Goal: Task Accomplishment & Management: Complete application form

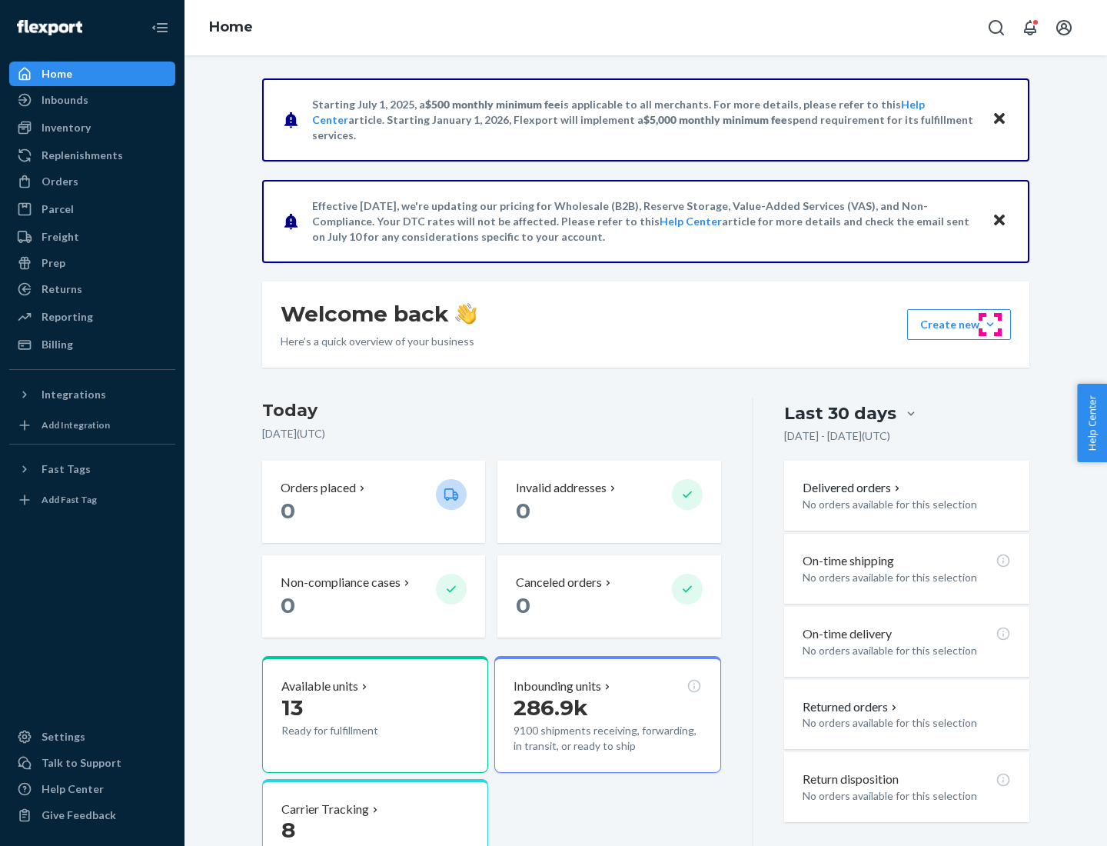
click at [990, 324] on button "Create new Create new inbound Create new order Create new product" at bounding box center [959, 324] width 104 height 31
click at [92, 100] on div "Inbounds" at bounding box center [92, 100] width 163 height 22
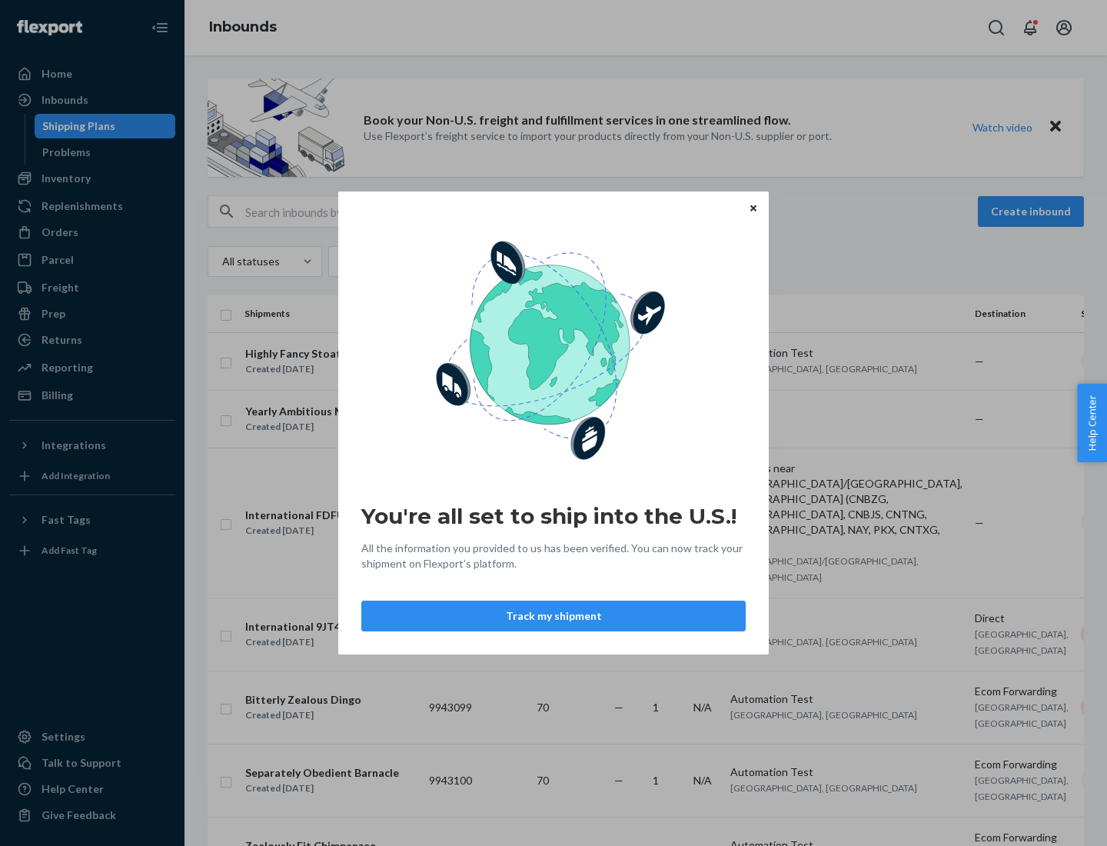
click at [92, 178] on div "You're all set to ship into the U.S.! All the information you provided to us ha…" at bounding box center [553, 423] width 1107 height 846
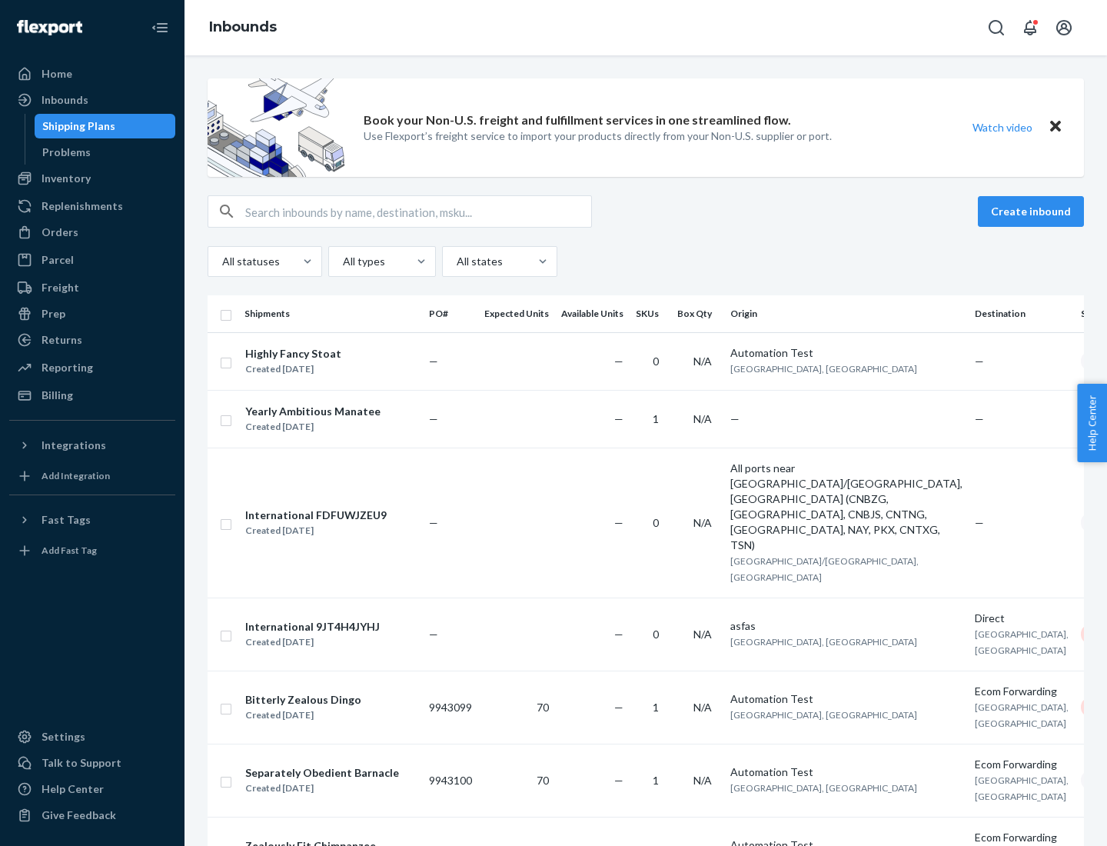
click at [646, 28] on div "Inbounds" at bounding box center [646, 27] width 923 height 55
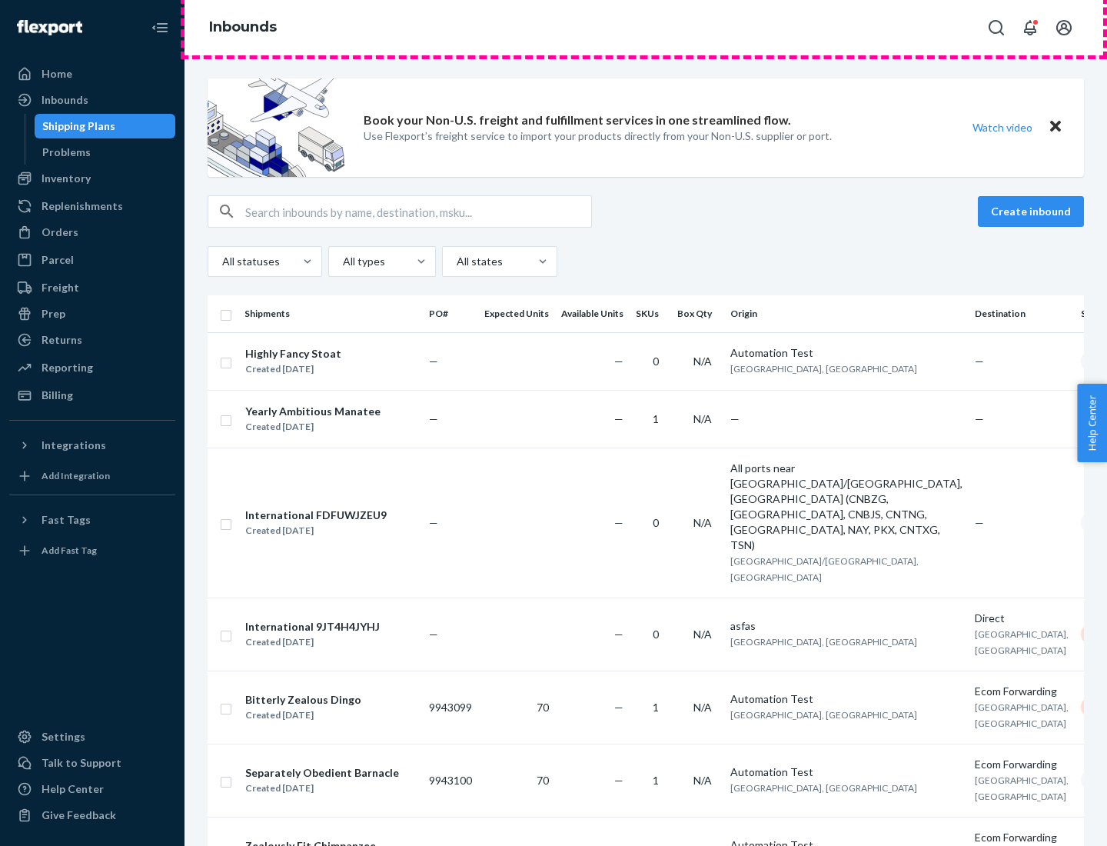
click at [646, 28] on div "Inbounds" at bounding box center [646, 27] width 923 height 55
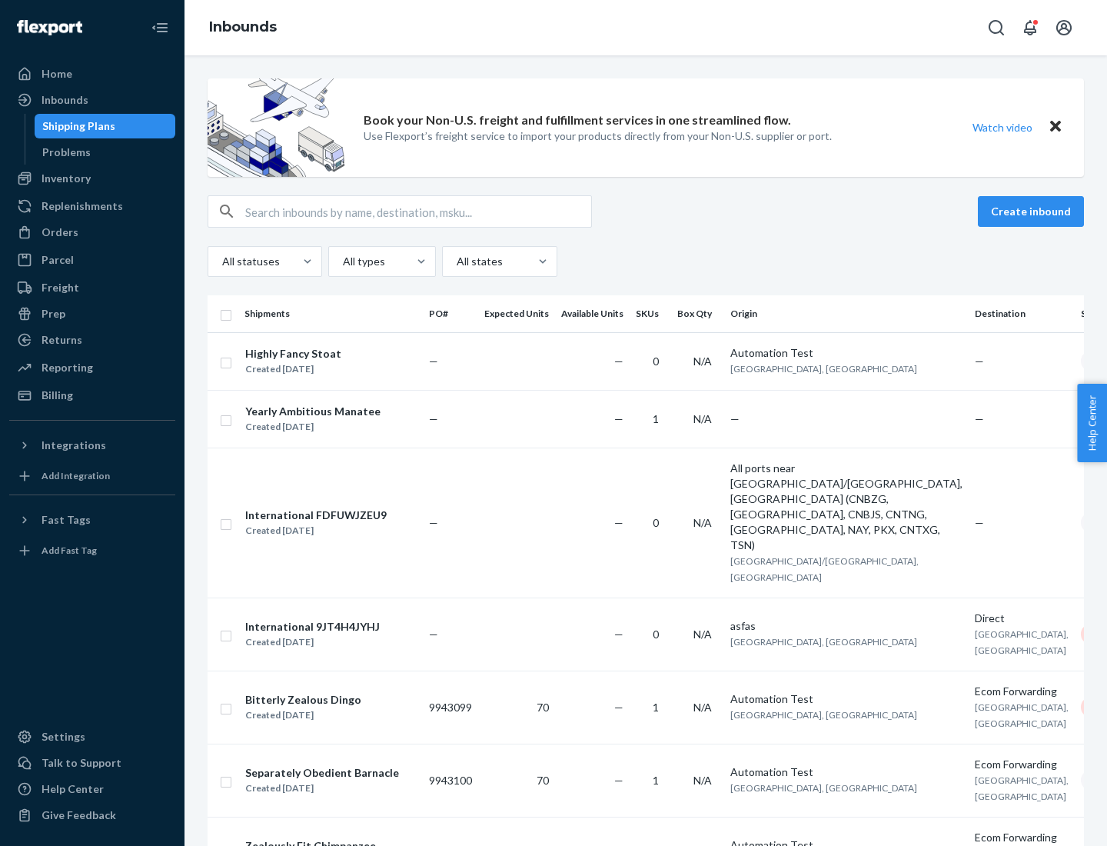
click at [646, 261] on div "All statuses All types All states" at bounding box center [646, 261] width 876 height 31
click at [76, 126] on div "Shipping Plans" at bounding box center [78, 125] width 73 height 15
click at [1033, 211] on button "Create inbound" at bounding box center [1031, 211] width 106 height 31
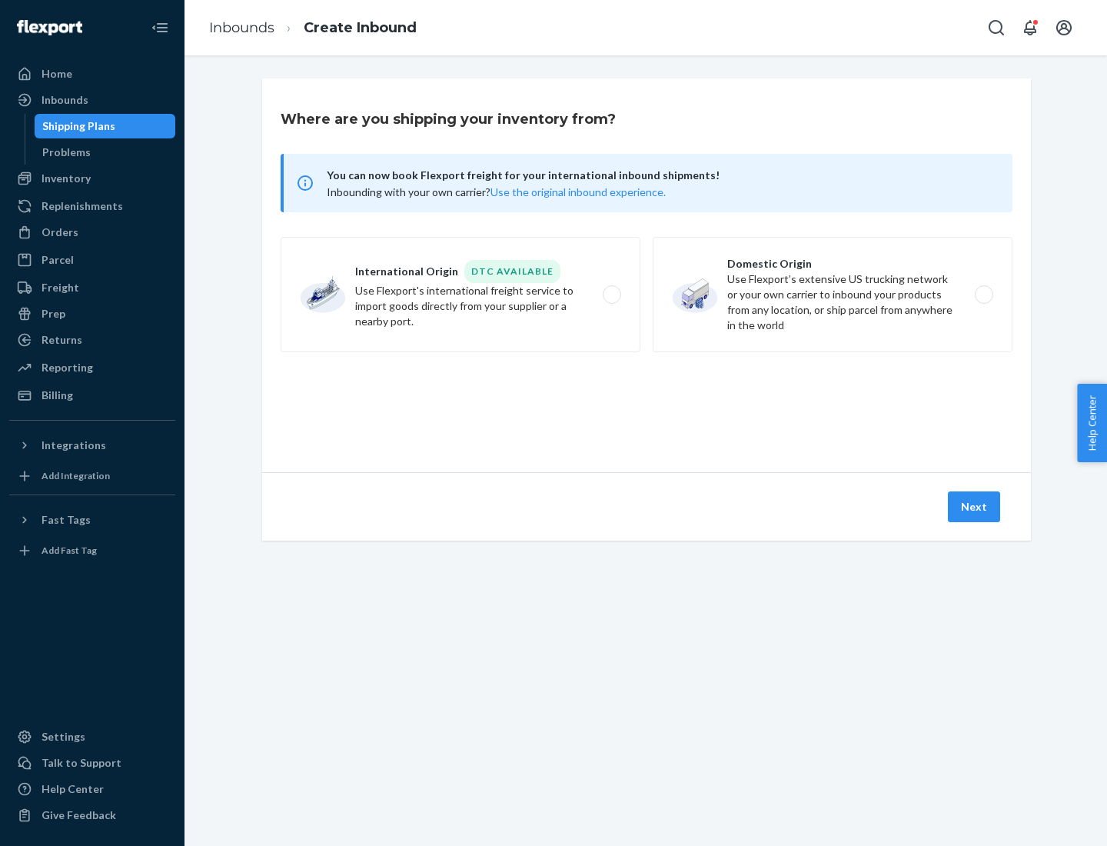
click at [461, 294] on label "International Origin DTC Available Use Flexport's international freight service…" at bounding box center [461, 294] width 360 height 115
click at [611, 294] on input "International Origin DTC Available Use Flexport's international freight service…" at bounding box center [616, 295] width 10 height 10
radio input "true"
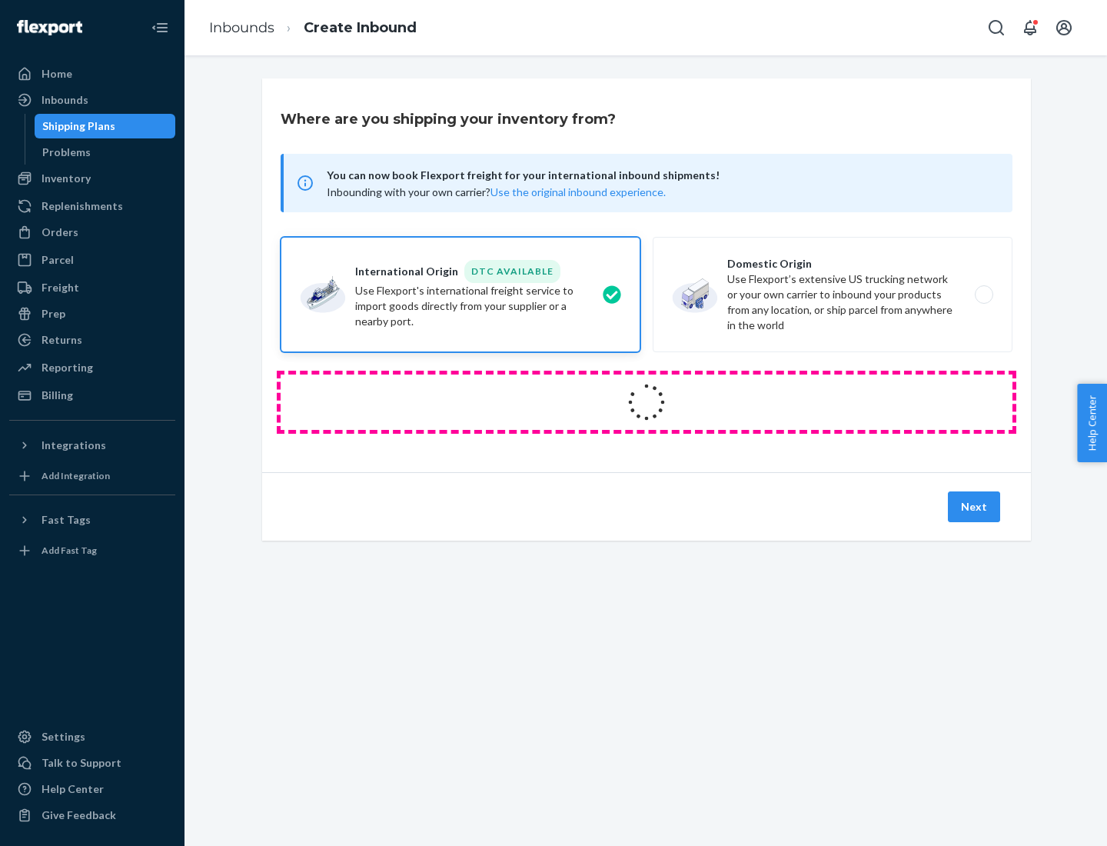
click at [647, 402] on icon at bounding box center [646, 401] width 61 height 61
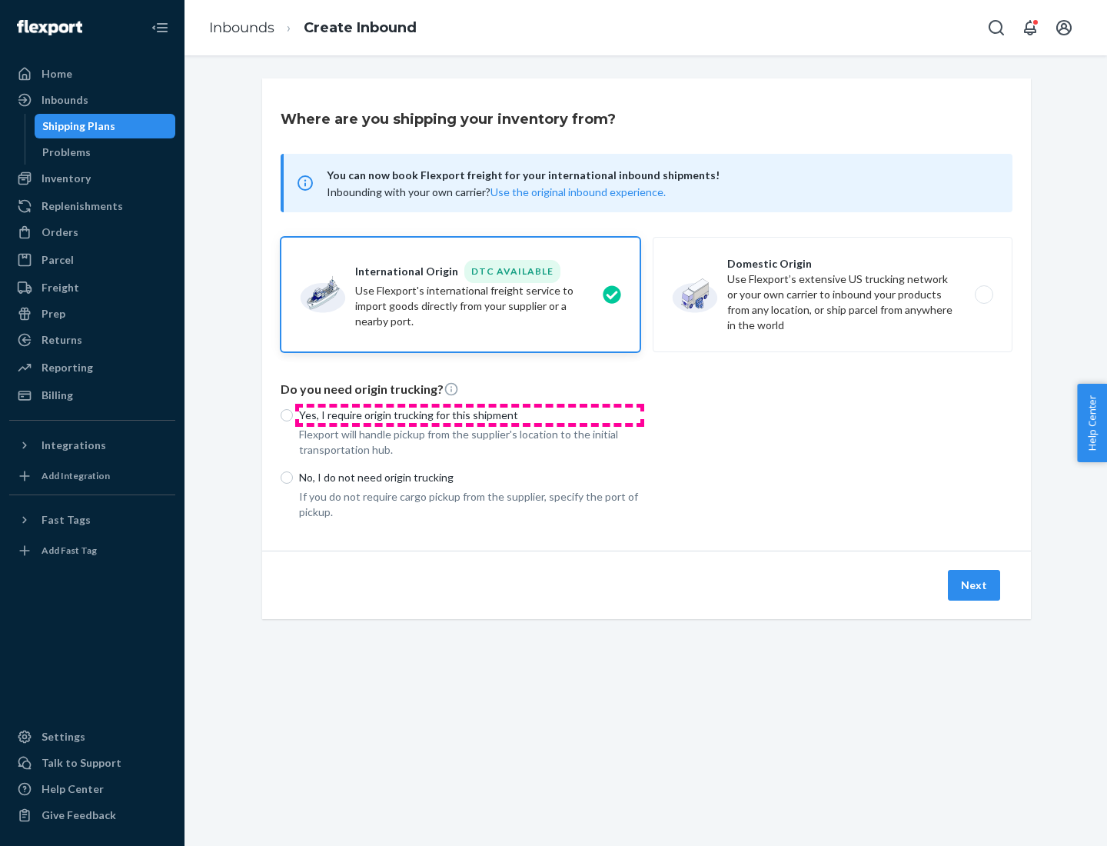
click at [470, 414] on p "Yes, I require origin trucking for this shipment" at bounding box center [469, 414] width 341 height 15
click at [293, 414] on input "Yes, I require origin trucking for this shipment" at bounding box center [287, 415] width 12 height 12
radio input "true"
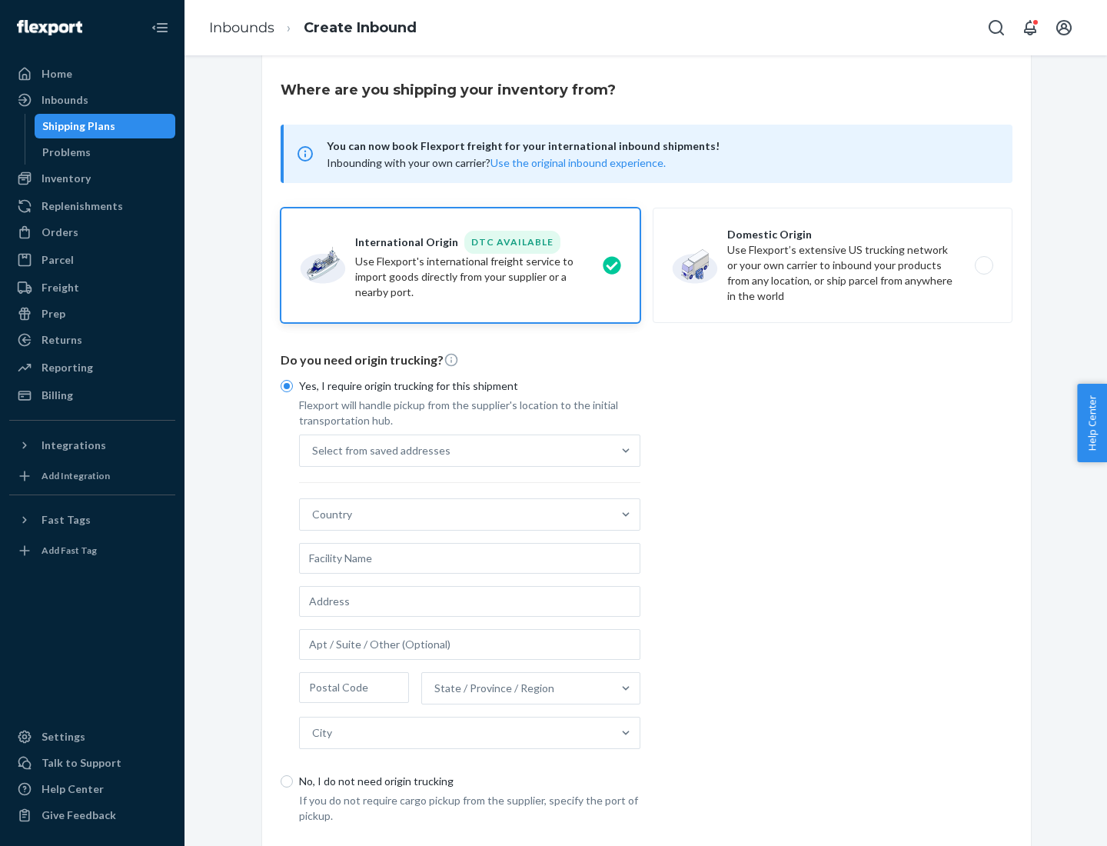
click at [456, 450] on div "Select from saved addresses" at bounding box center [456, 450] width 312 height 31
click at [314, 450] on input "Select from saved addresses" at bounding box center [313, 450] width 2 height 15
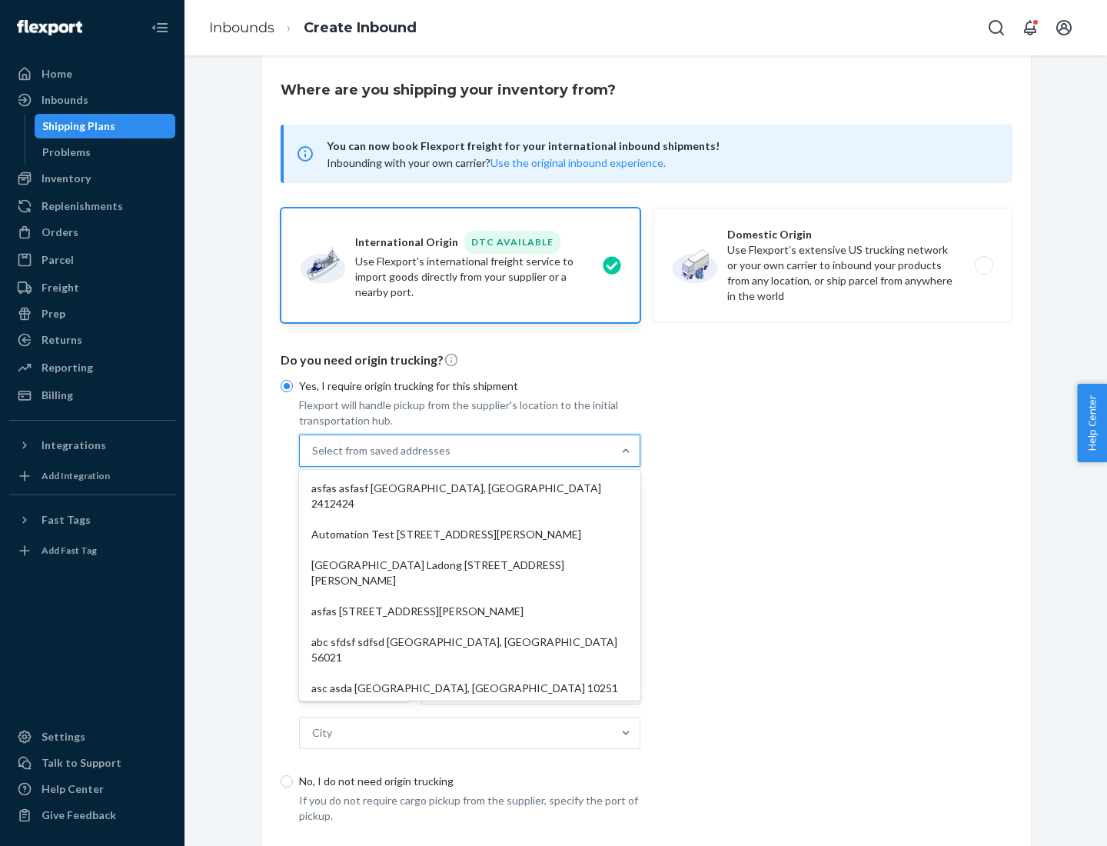
scroll to position [67, 0]
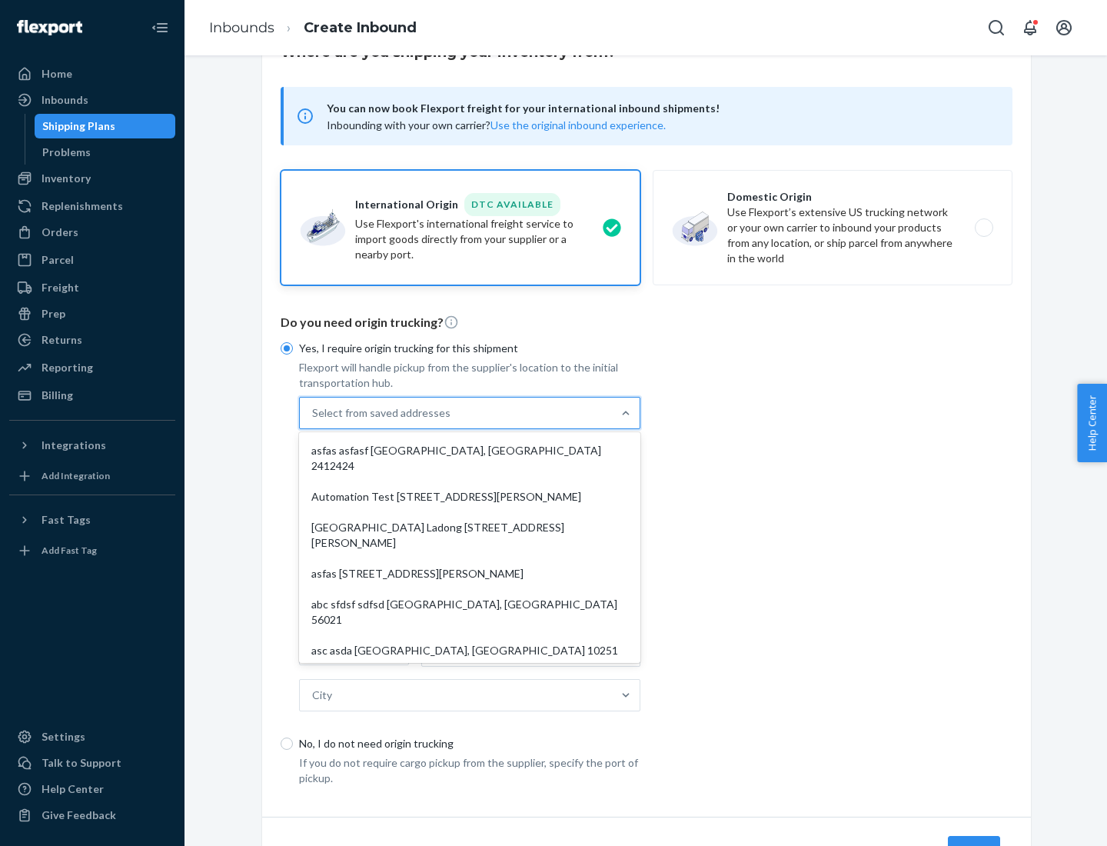
click at [470, 450] on div "asfas asfasf [GEOGRAPHIC_DATA], [GEOGRAPHIC_DATA] 2412424" at bounding box center [469, 458] width 335 height 46
click at [314, 421] on input "option asfas asfasf [GEOGRAPHIC_DATA], [GEOGRAPHIC_DATA] 2412424 focused, 1 of …" at bounding box center [313, 412] width 2 height 15
type input "asfas"
type input "asfasf"
type input "2412424"
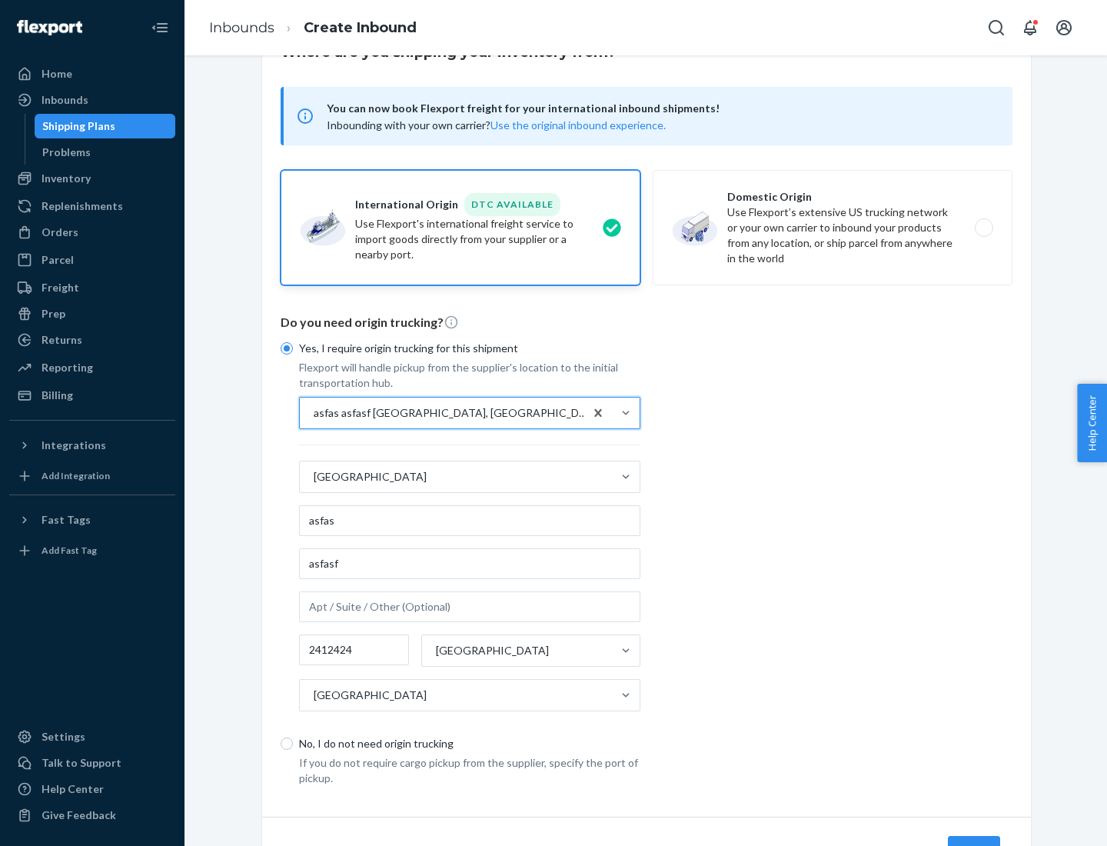
scroll to position [143, 0]
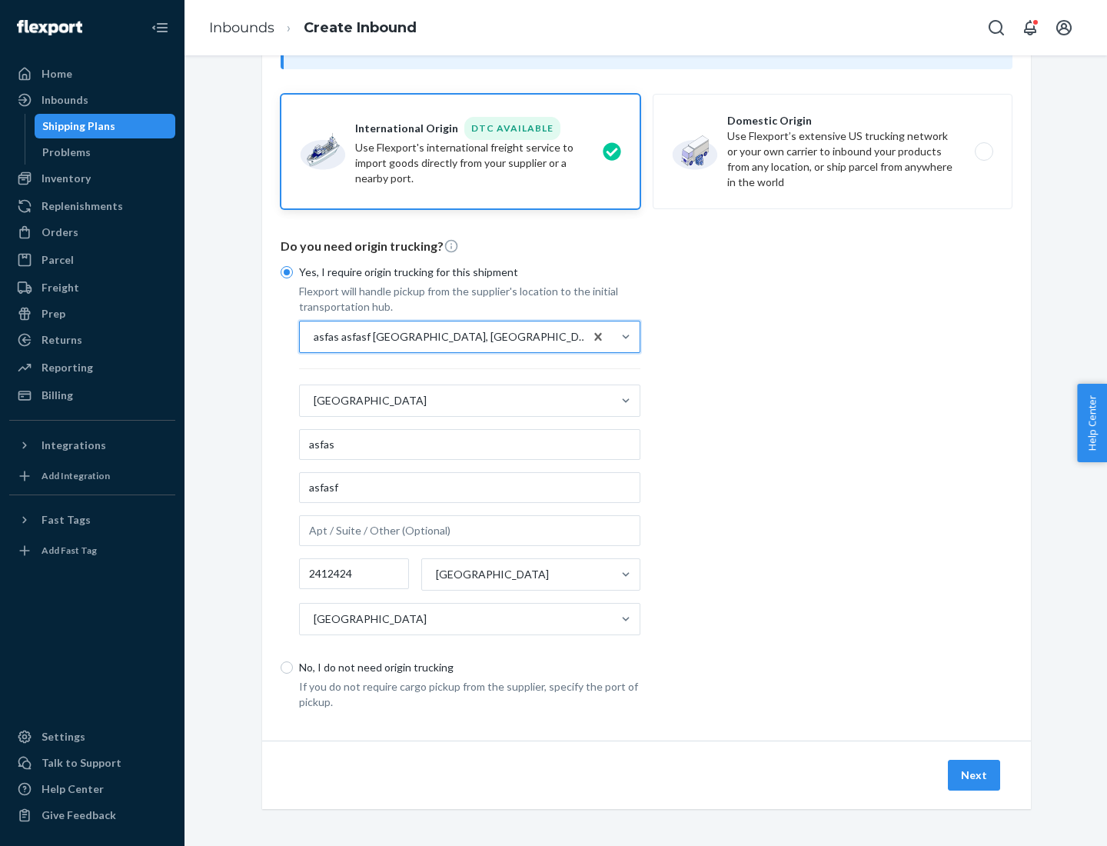
click at [975, 774] on button "Next" at bounding box center [974, 775] width 52 height 31
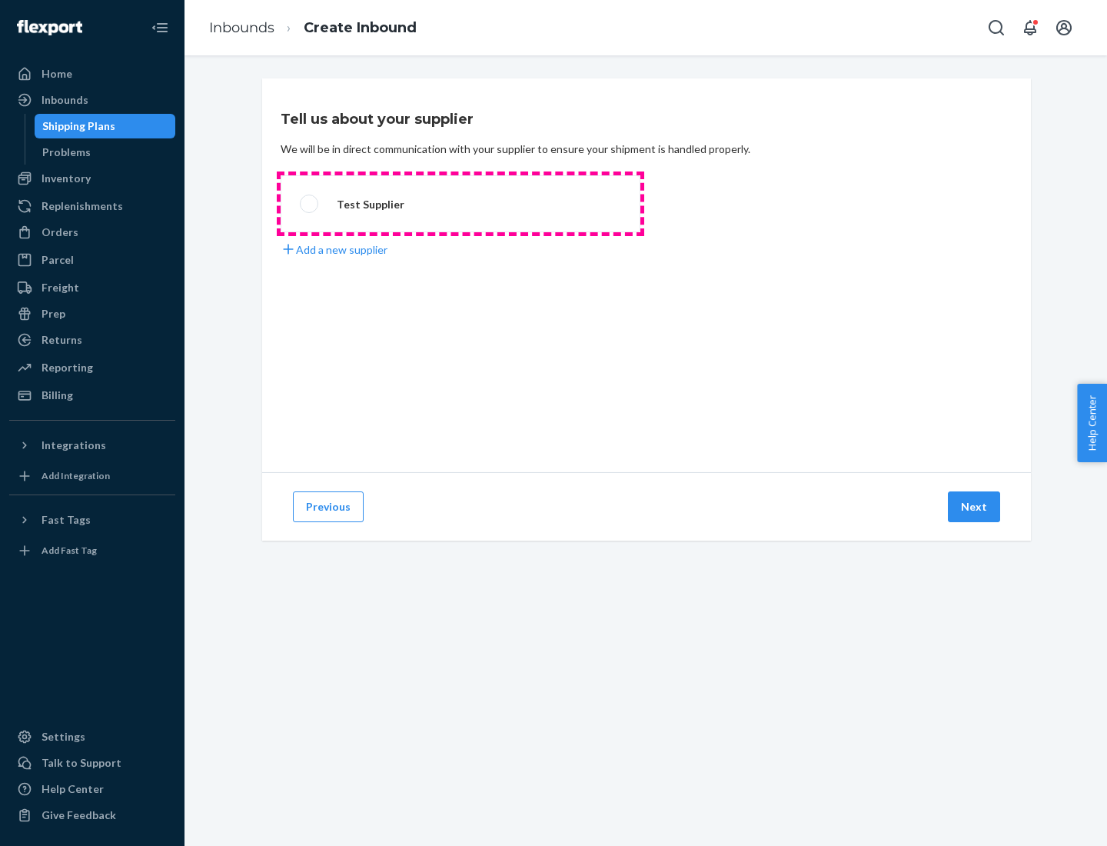
click at [461, 204] on label "Test Supplier" at bounding box center [461, 203] width 360 height 57
click at [310, 204] on input "Test Supplier" at bounding box center [305, 204] width 10 height 10
radio input "true"
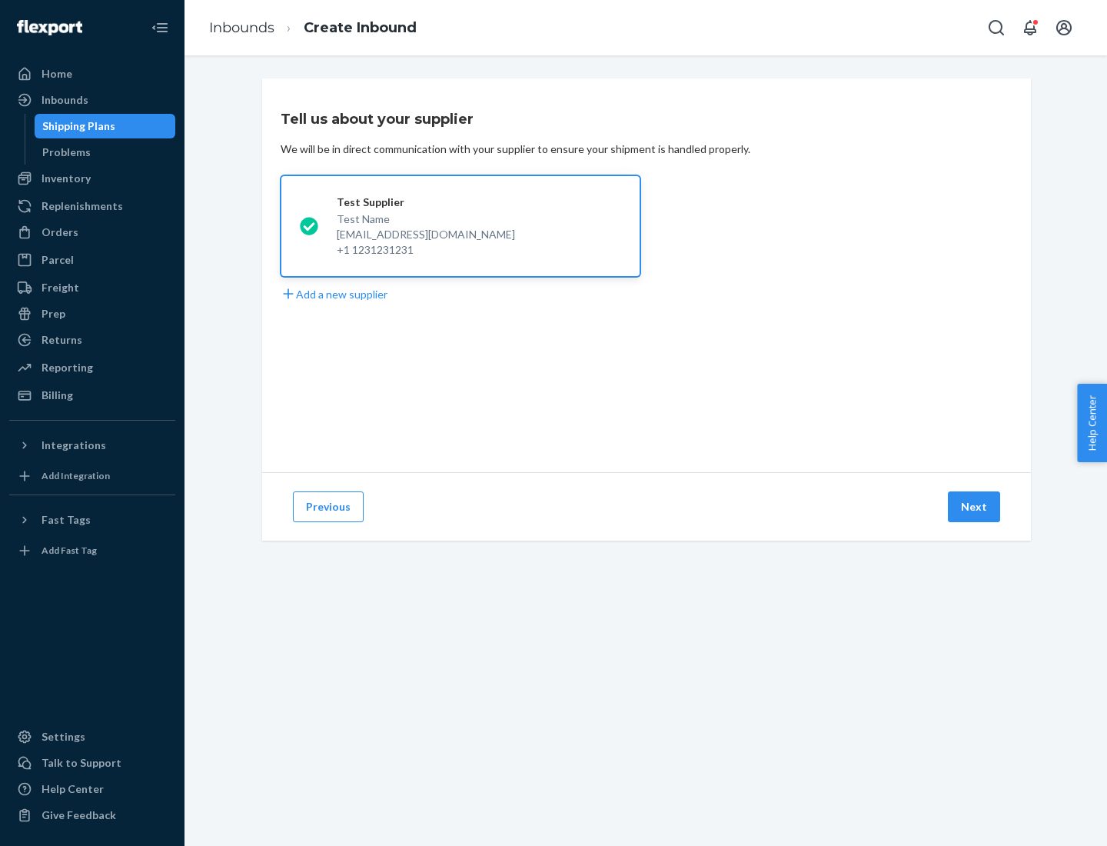
click at [975, 507] on button "Next" at bounding box center [974, 506] width 52 height 31
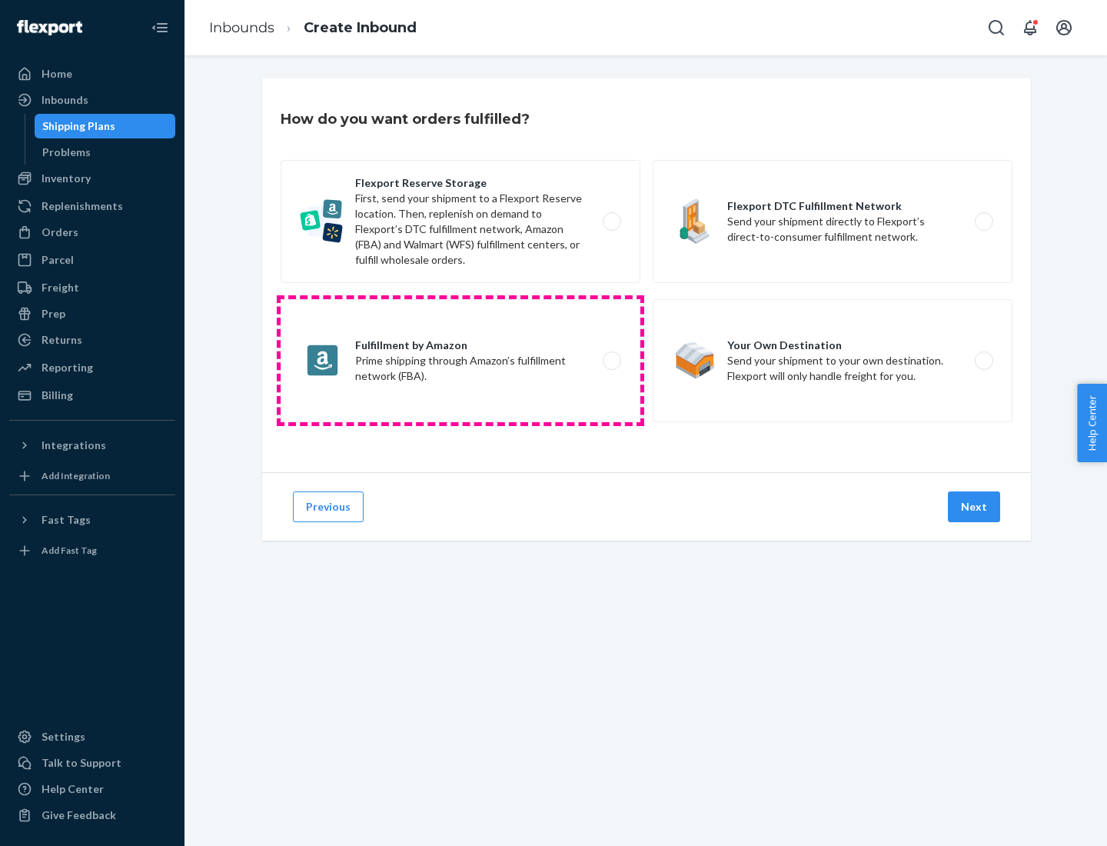
click at [461, 361] on label "Fulfillment by Amazon Prime shipping through Amazon’s fulfillment network (FBA)." at bounding box center [461, 360] width 360 height 123
click at [611, 361] on input "Fulfillment by Amazon Prime shipping through Amazon’s fulfillment network (FBA)." at bounding box center [616, 361] width 10 height 10
radio input "true"
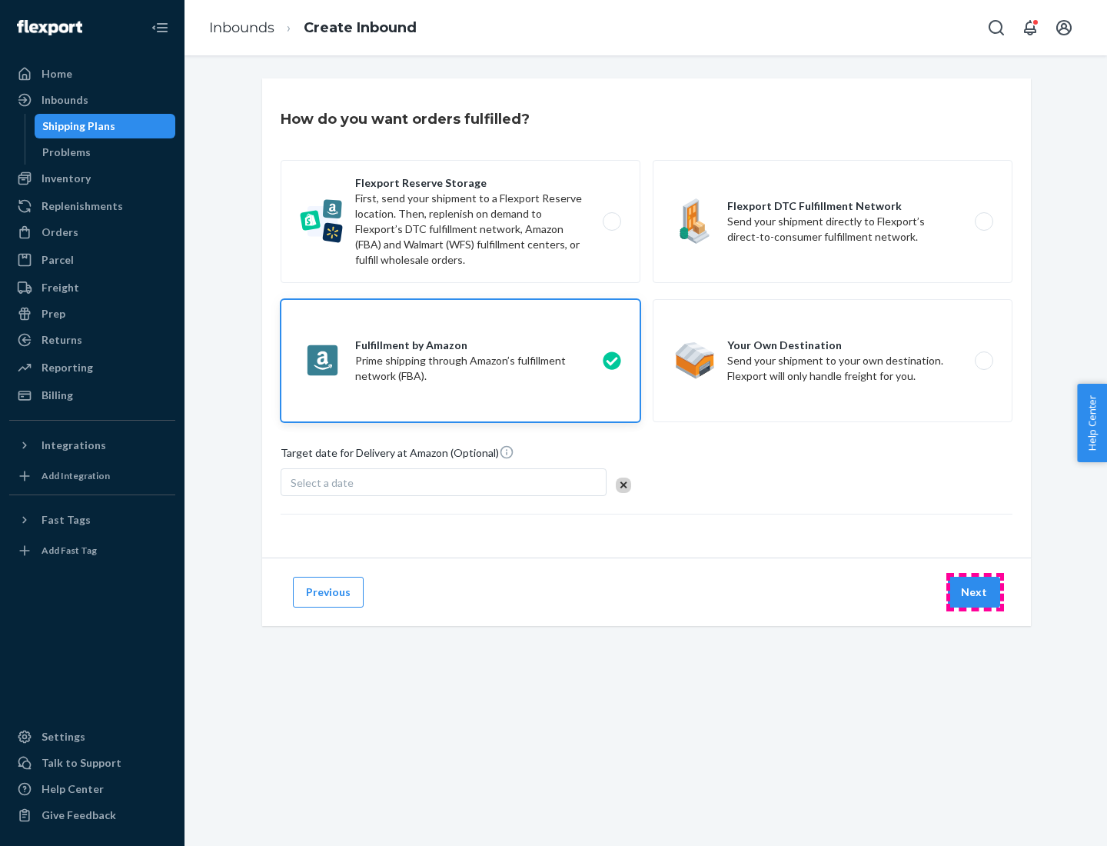
click at [975, 592] on button "Next" at bounding box center [974, 592] width 52 height 31
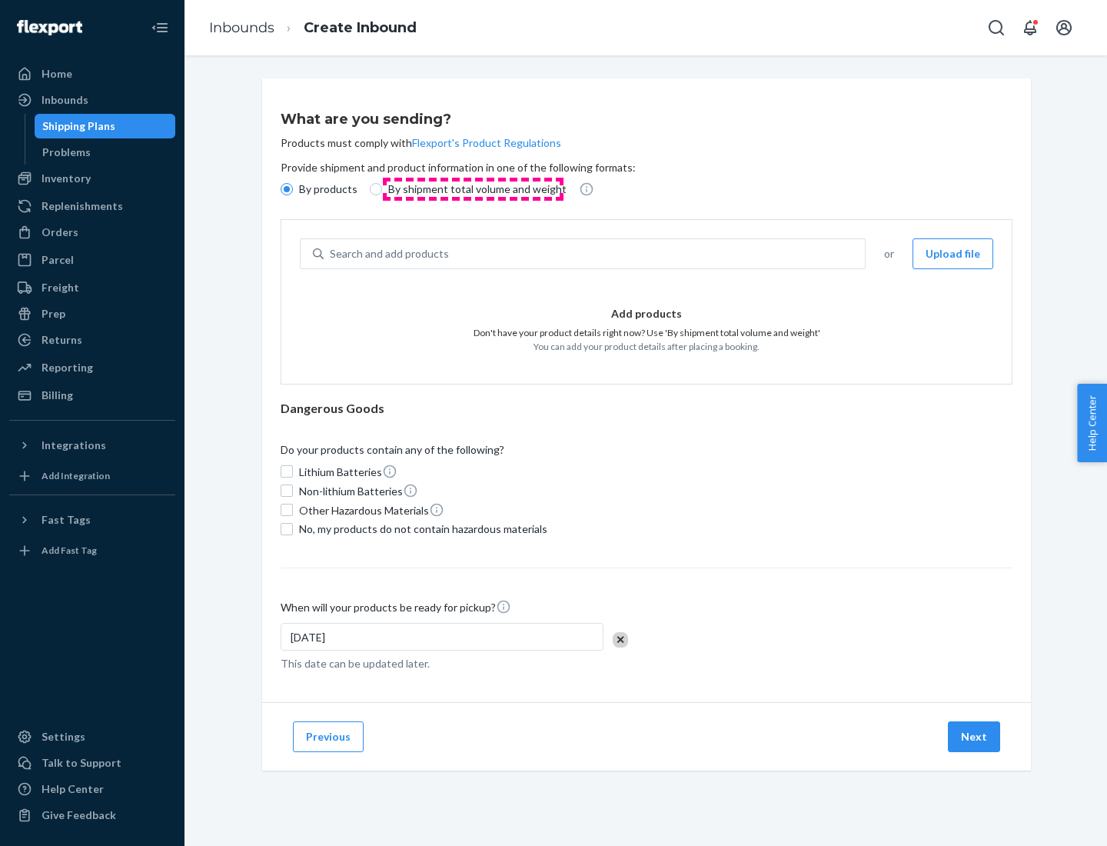
click at [473, 189] on p "By shipment total volume and weight" at bounding box center [477, 188] width 178 height 15
click at [382, 189] on input "By shipment total volume and weight" at bounding box center [376, 189] width 12 height 12
radio input "true"
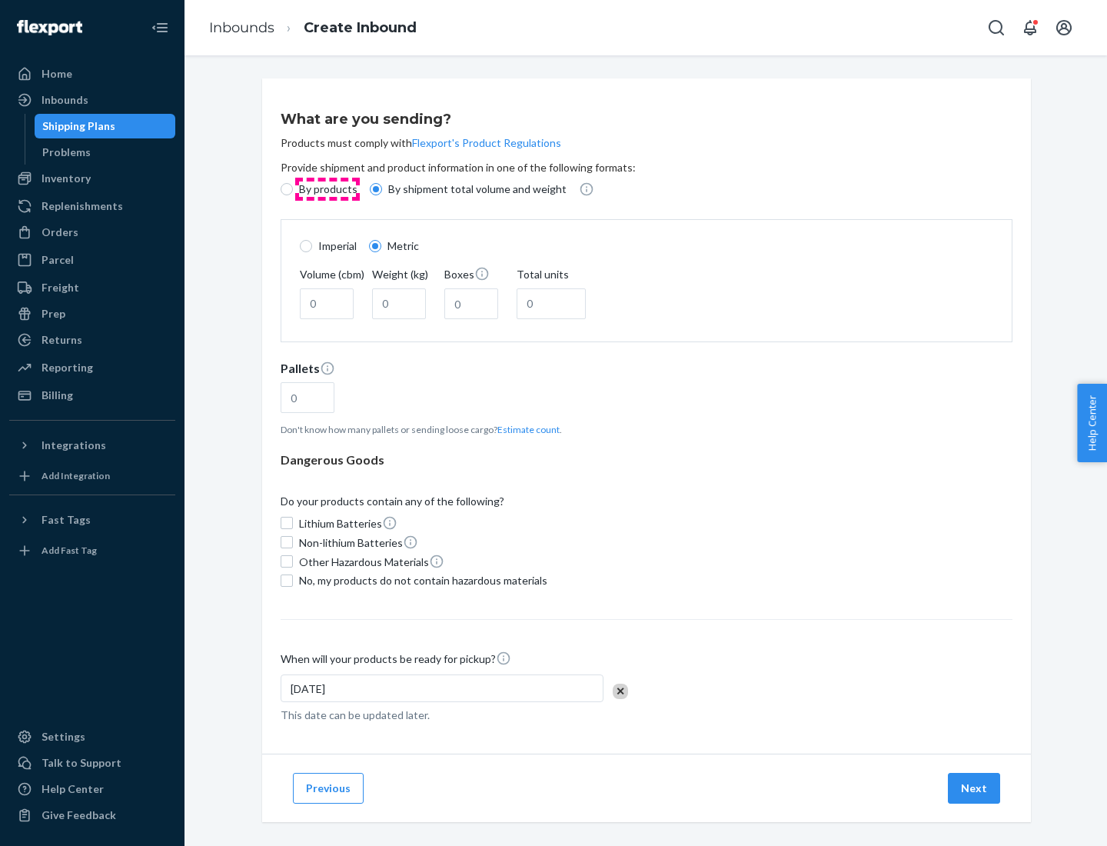
click at [327, 189] on p "By products" at bounding box center [328, 188] width 58 height 15
click at [293, 189] on input "By products" at bounding box center [287, 189] width 12 height 12
radio input "true"
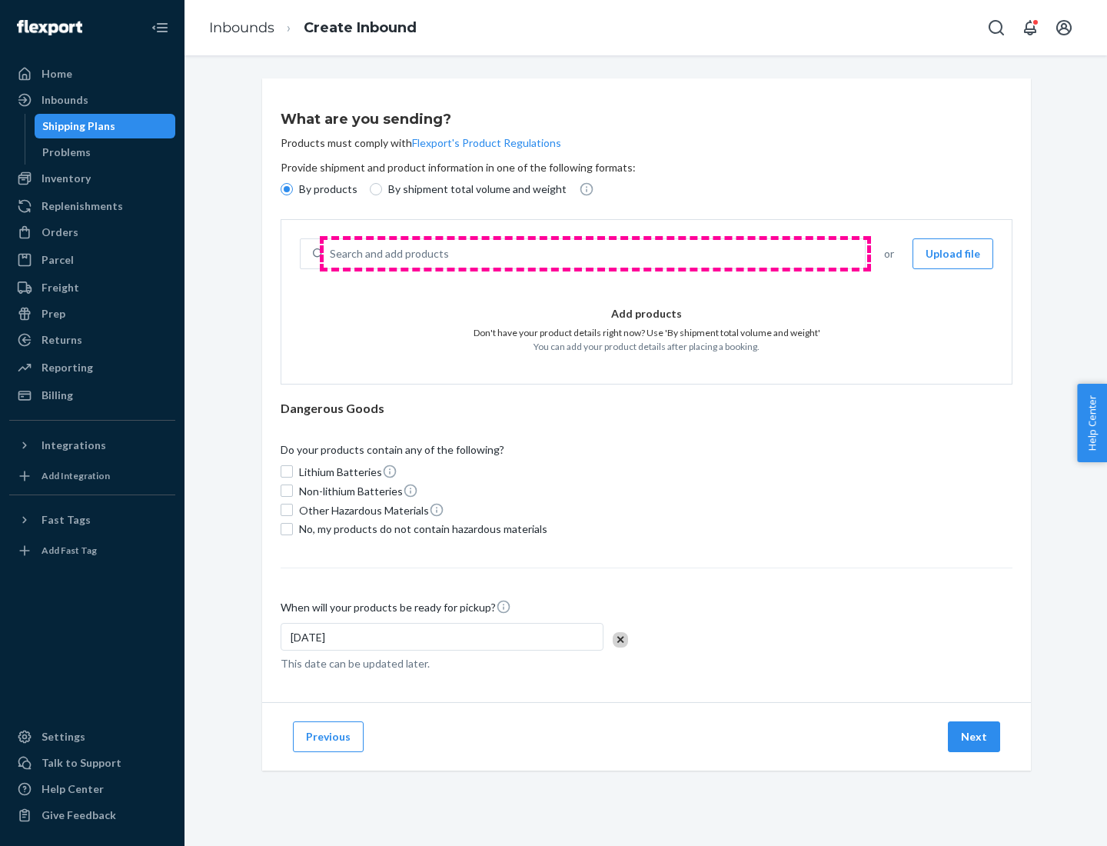
click at [595, 254] on div "Search and add products" at bounding box center [594, 254] width 541 height 28
click at [331, 254] on input "Search and add products" at bounding box center [331, 253] width 2 height 15
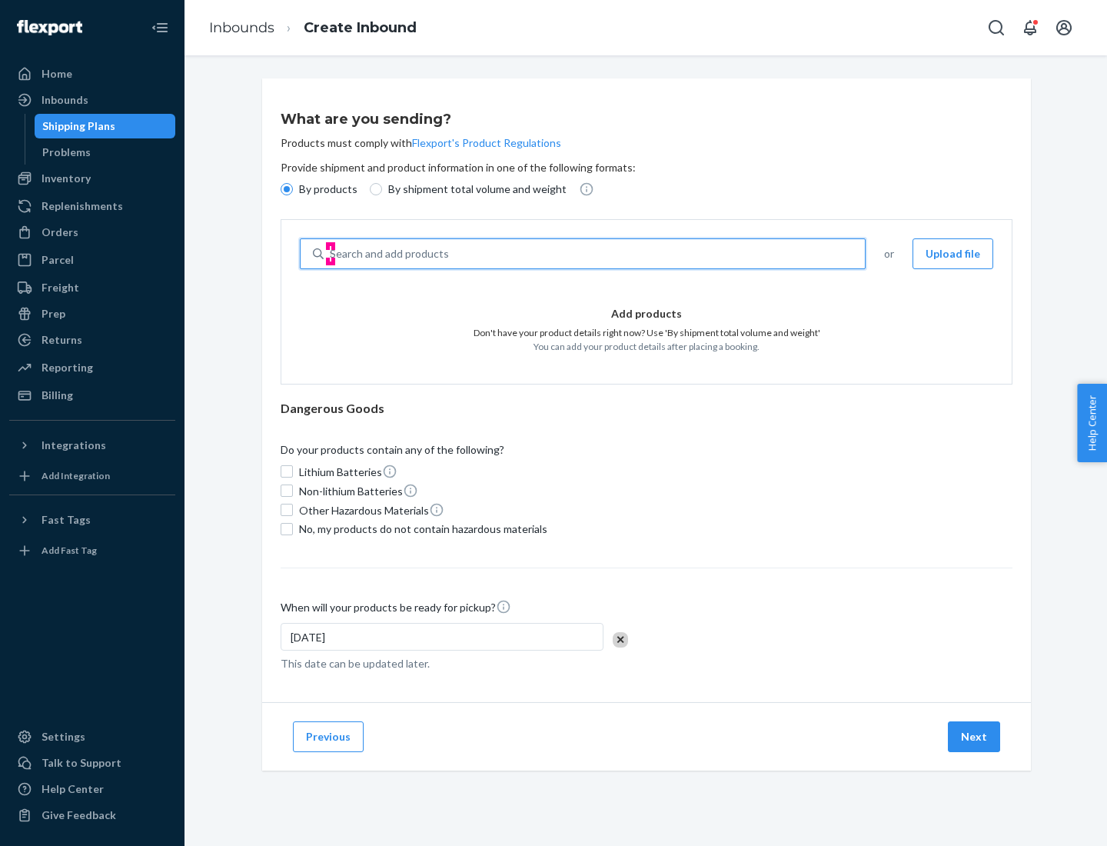
type input "test"
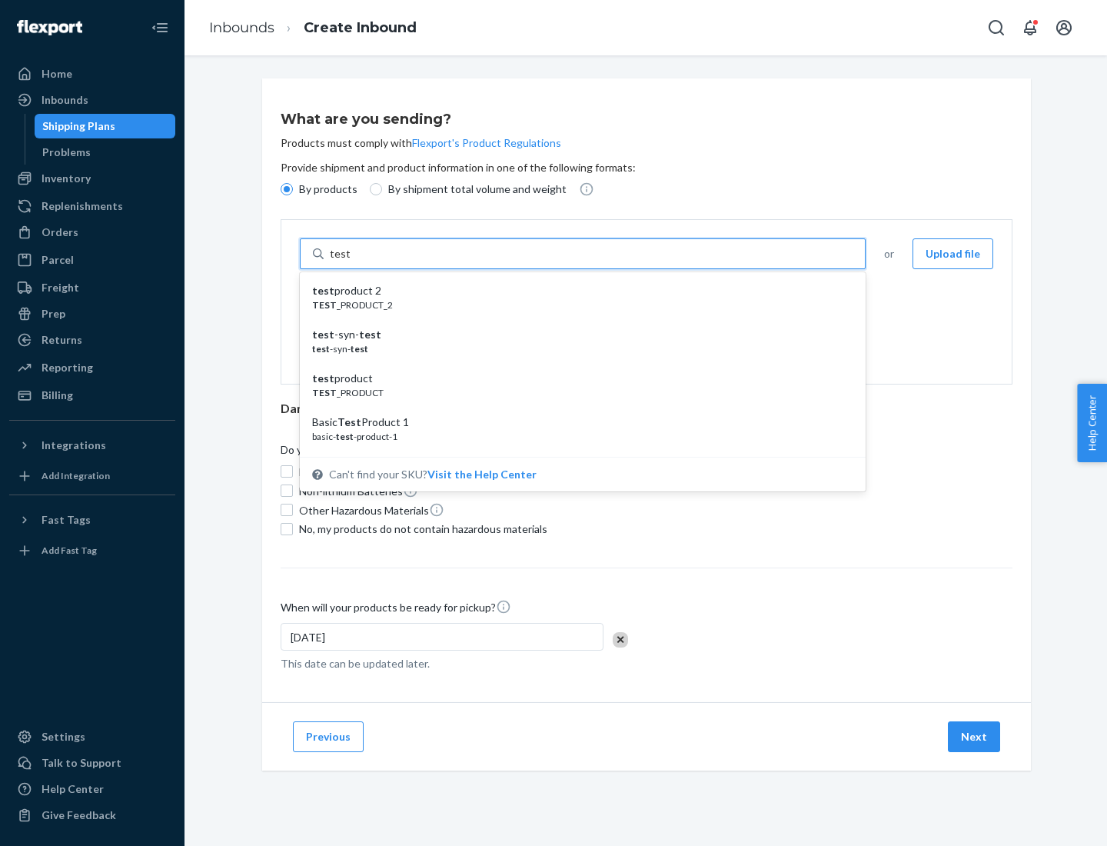
click at [577, 291] on div "test product 2" at bounding box center [576, 290] width 529 height 15
click at [350, 261] on input "test" at bounding box center [340, 253] width 20 height 15
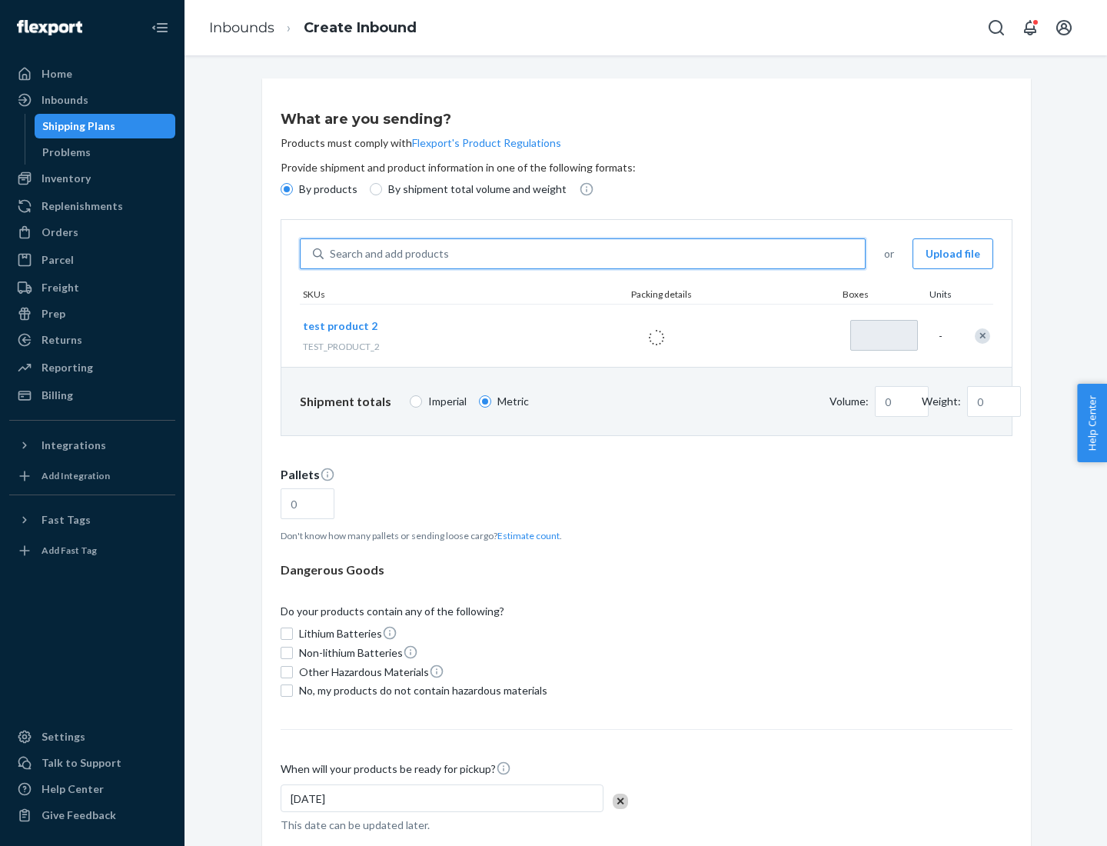
type input "1"
type input "0.02"
type input "22.23"
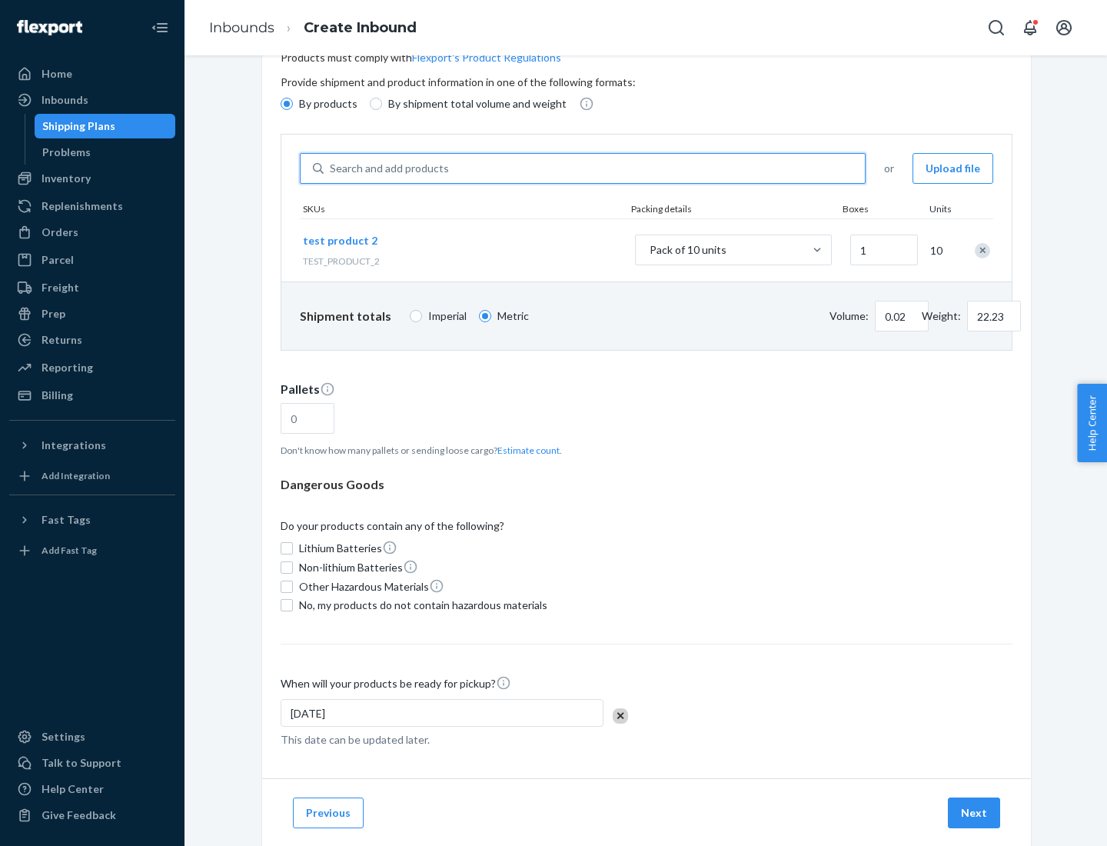
click at [525, 450] on button "Estimate count" at bounding box center [528, 450] width 62 height 13
type input "1"
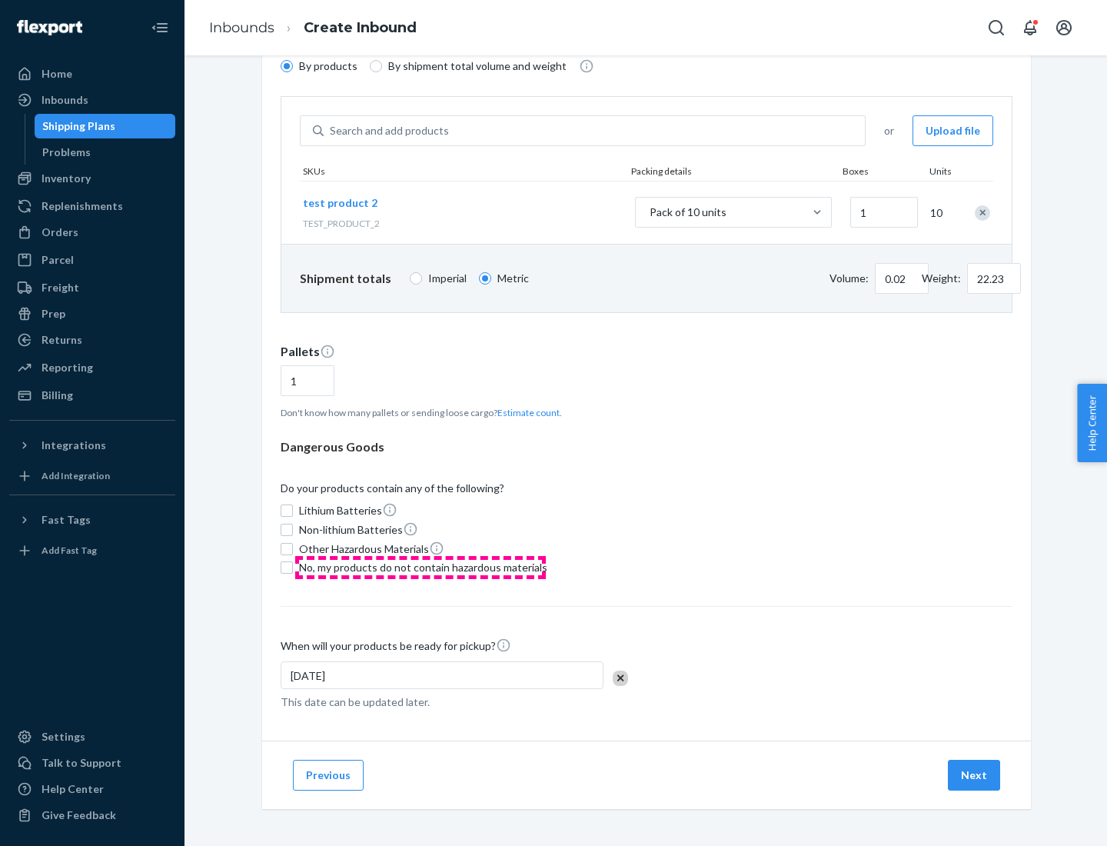
click at [421, 567] on span "No, my products do not contain hazardous materials" at bounding box center [423, 567] width 248 height 15
click at [293, 567] on input "No, my products do not contain hazardous materials" at bounding box center [287, 567] width 12 height 12
checkbox input "true"
click at [975, 775] on button "Next" at bounding box center [974, 775] width 52 height 31
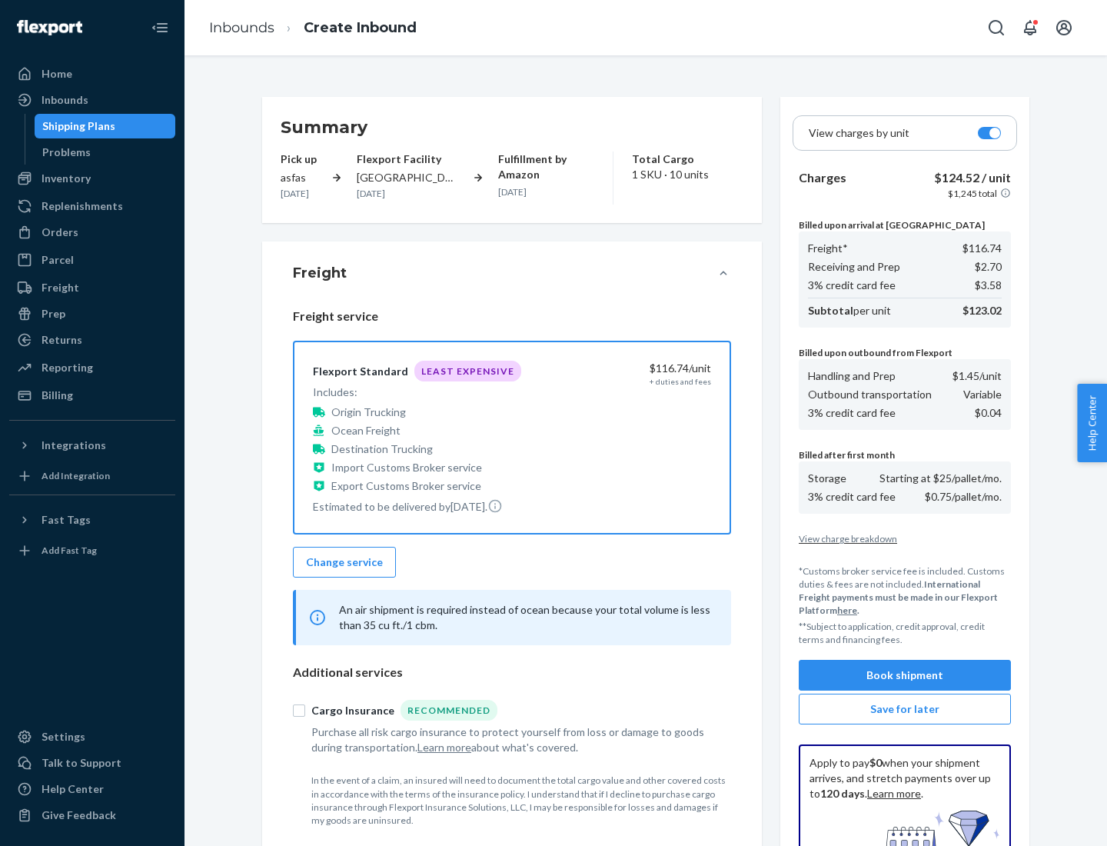
scroll to position [224, 0]
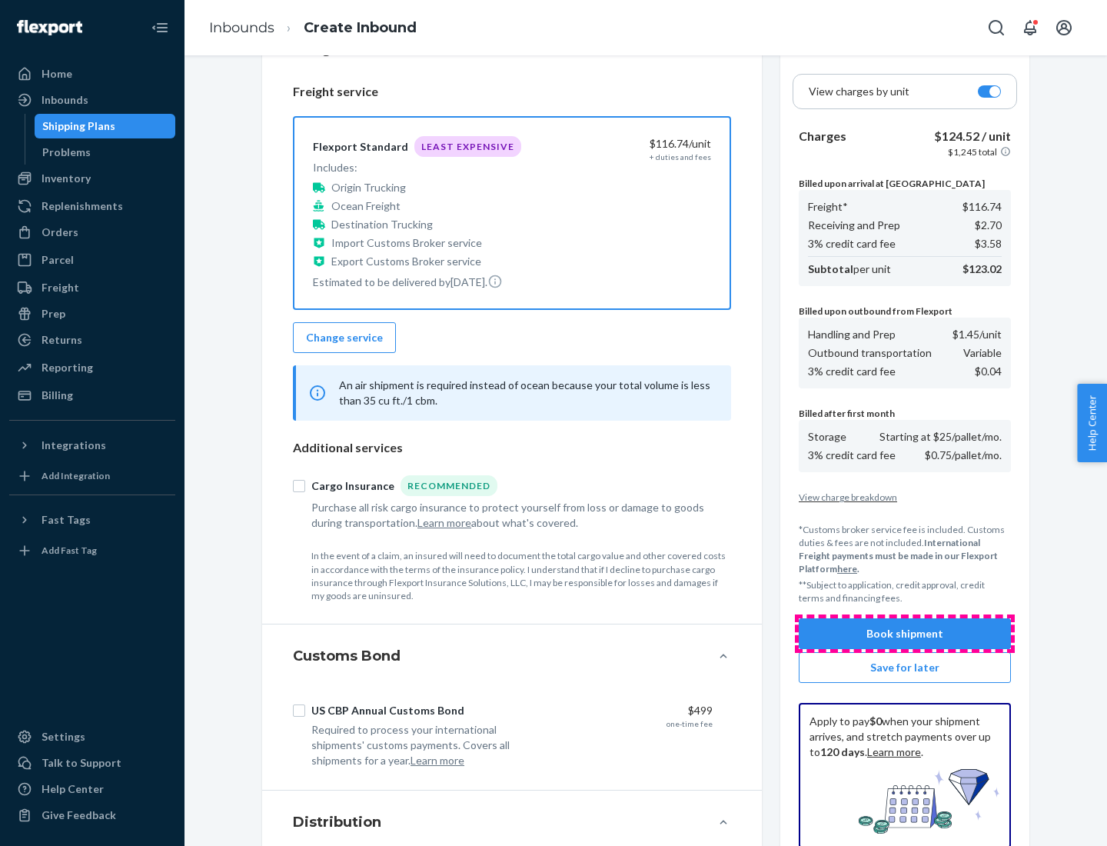
click at [905, 634] on button "Book shipment" at bounding box center [905, 633] width 212 height 31
